Goal: Check status: Check status

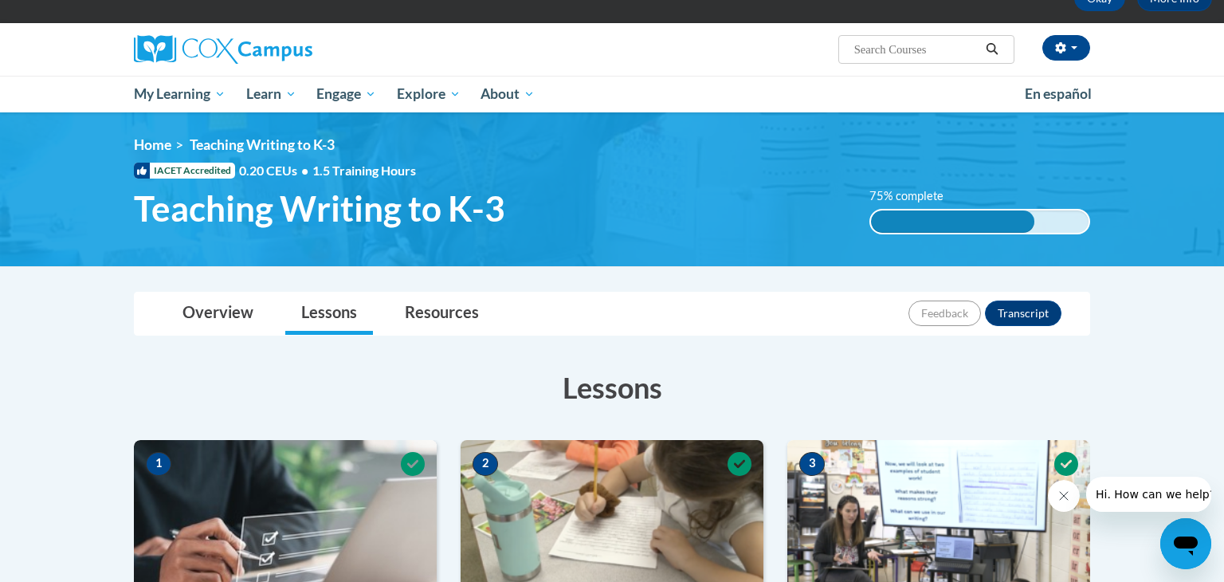
scroll to position [92, 0]
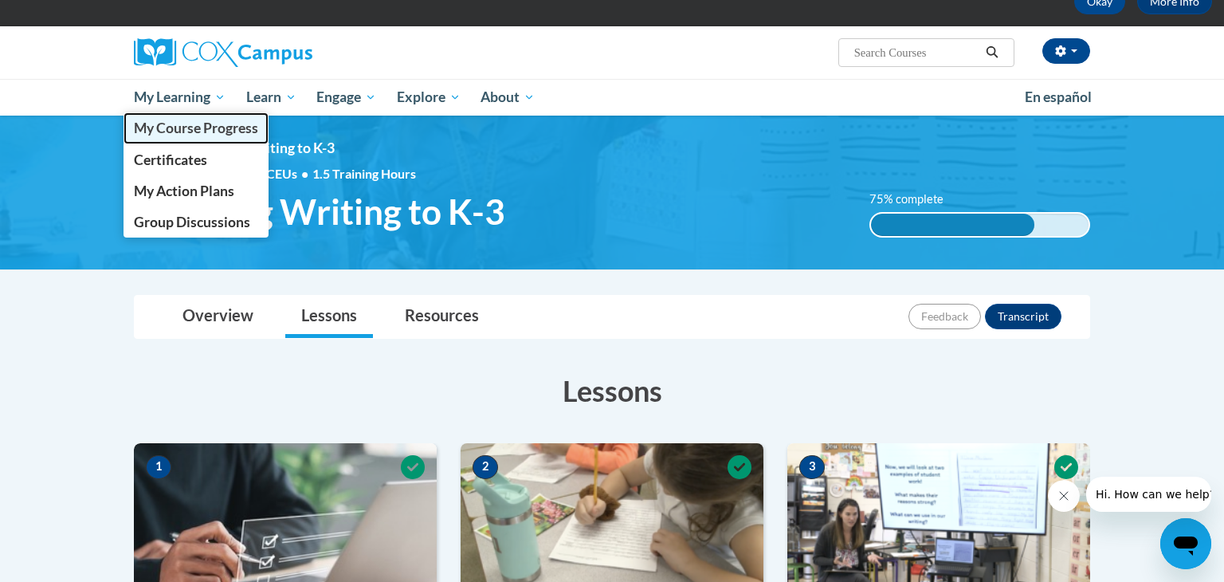
click at [172, 126] on span "My Course Progress" at bounding box center [196, 128] width 124 height 17
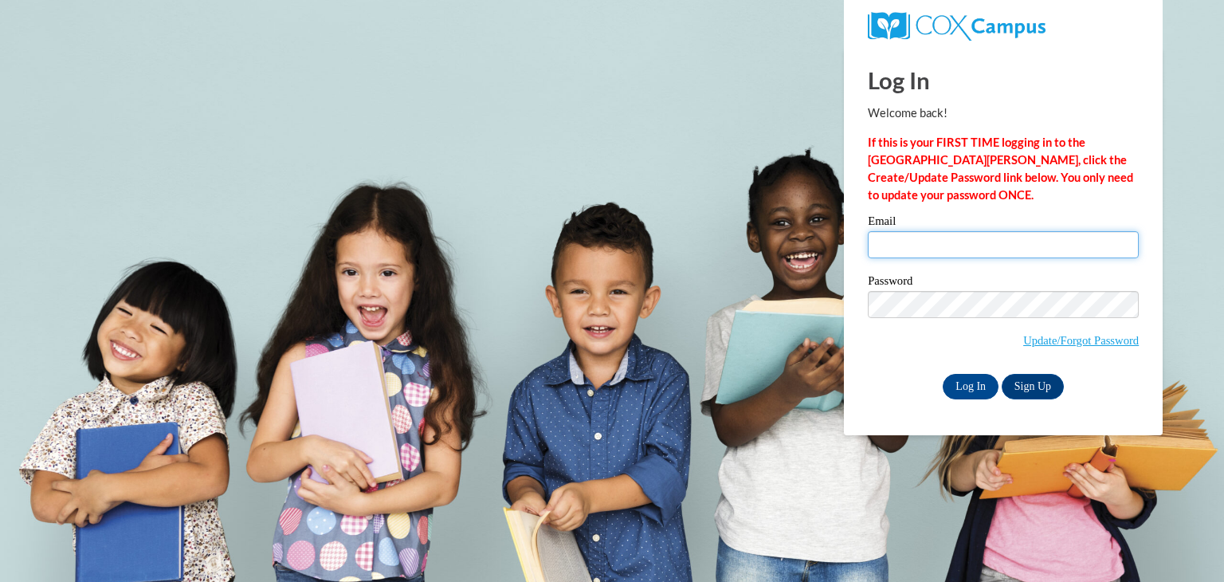
click at [904, 234] on input "Email" at bounding box center [1003, 244] width 271 height 27
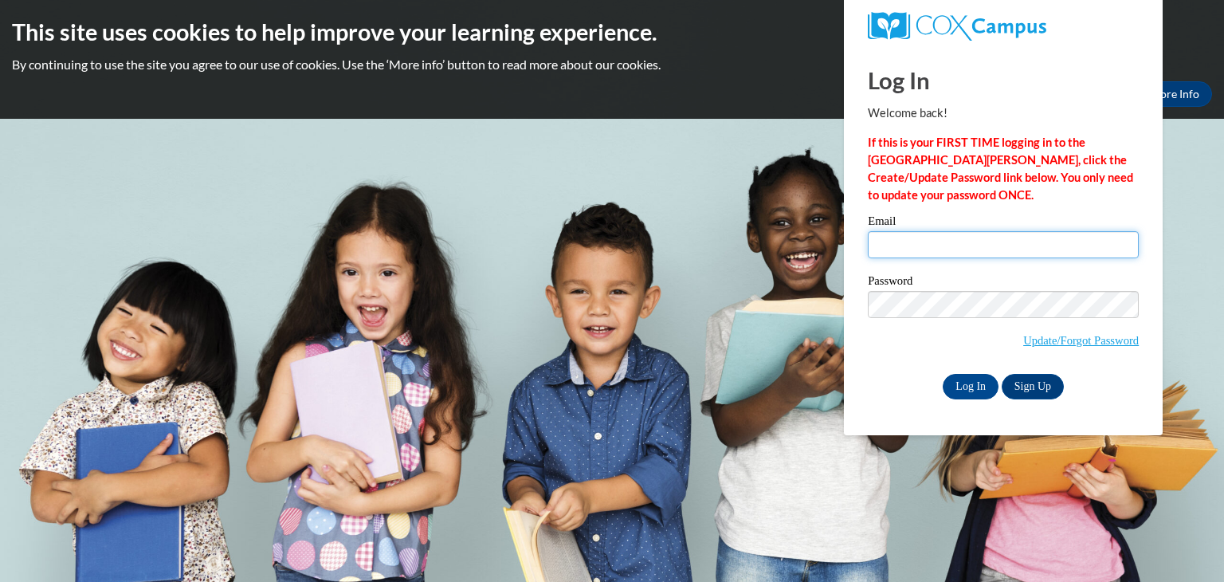
type input "kholzer@hjt1.org"
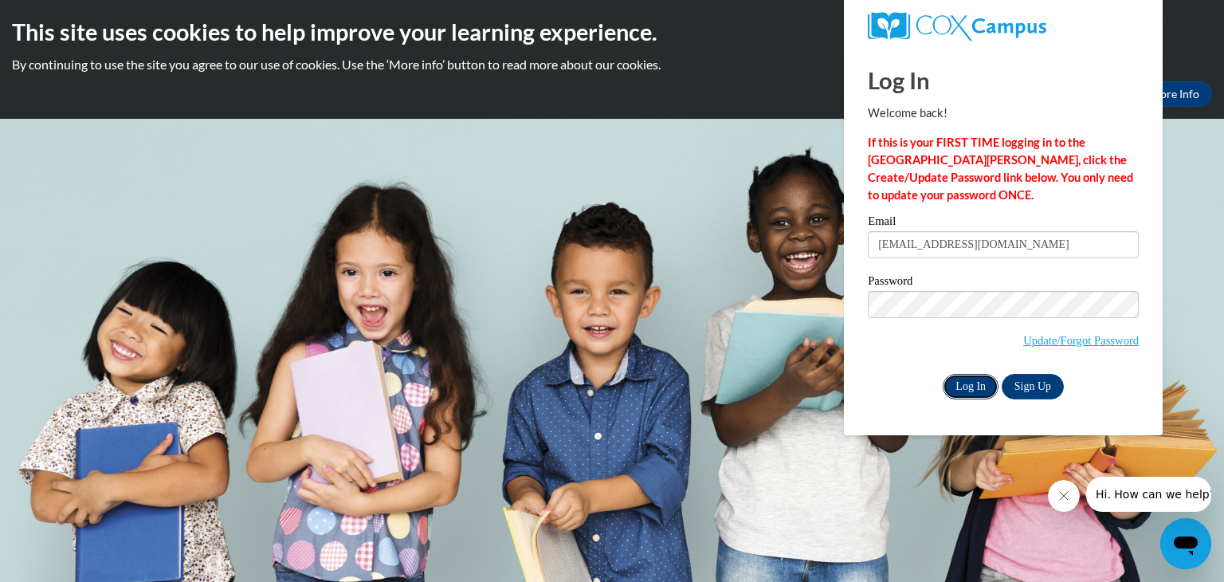
click at [965, 389] on input "Log In" at bounding box center [971, 386] width 56 height 25
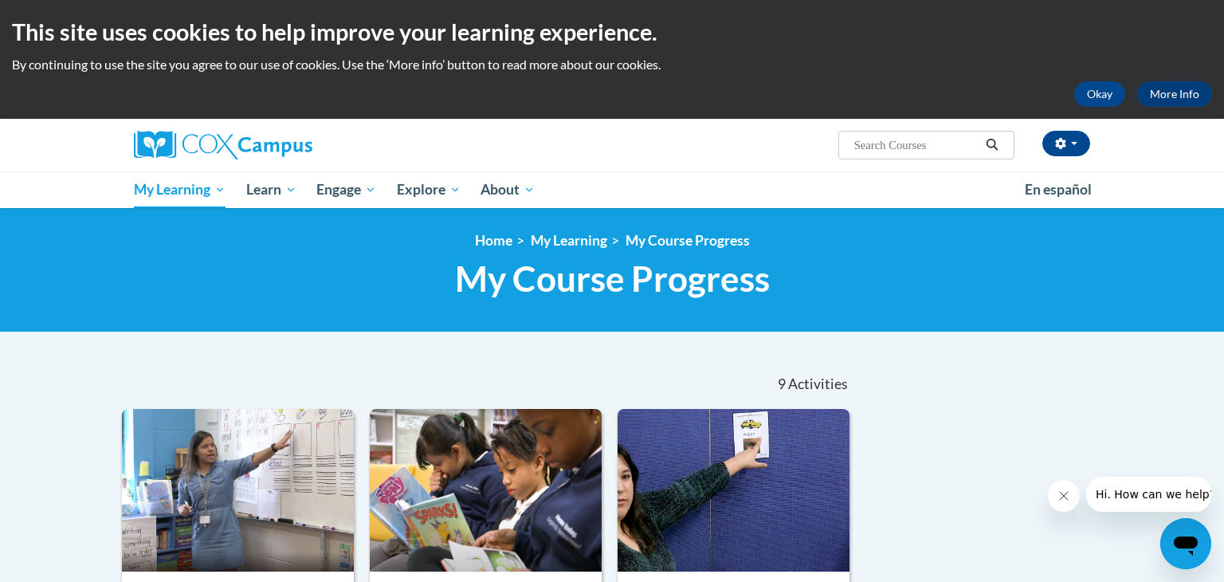
click at [589, 222] on div "<en>Home</en><fr>Accueil</fr><de>Zuhause</de><it>Casa</it><es>Casa</es><pt>Casa…" at bounding box center [612, 270] width 1224 height 124
